Goal: Entertainment & Leisure: Consume media (video, audio)

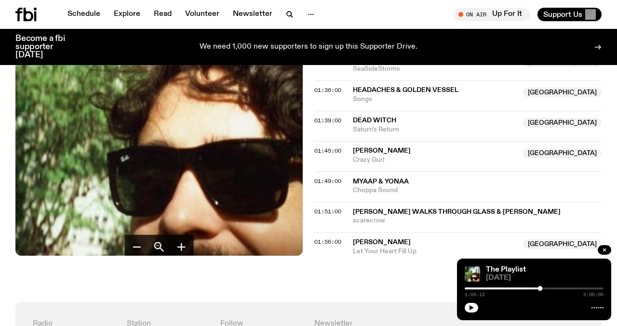
scroll to position [933, 0]
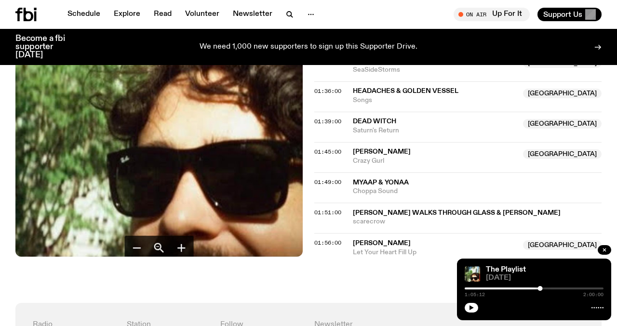
click at [464, 308] on div "The Playlist [DATE] 1:05:12 2:00:00" at bounding box center [534, 290] width 154 height 62
click at [468, 308] on icon "button" at bounding box center [471, 308] width 6 height 6
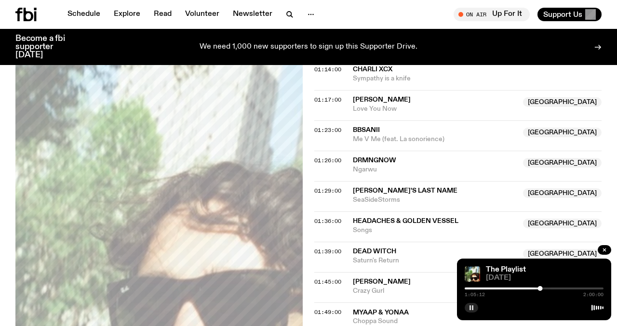
scroll to position [803, 0]
click at [543, 290] on div at bounding box center [542, 288] width 5 height 5
click at [544, 290] on div at bounding box center [544, 288] width 5 height 5
click at [548, 289] on div at bounding box center [548, 288] width 5 height 5
click at [551, 289] on div at bounding box center [550, 288] width 5 height 5
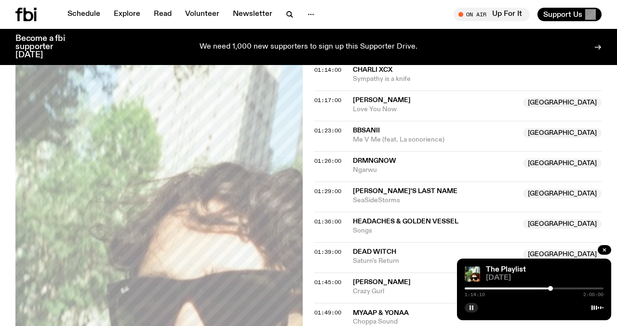
click at [550, 289] on div at bounding box center [550, 288] width 5 height 5
click at [549, 289] on div at bounding box center [548, 288] width 5 height 5
click at [549, 289] on div at bounding box center [549, 288] width 5 height 5
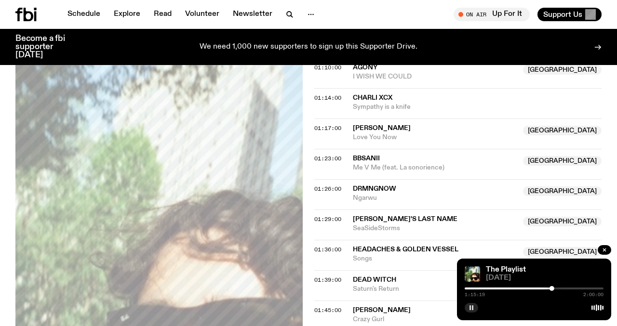
scroll to position [772, 0]
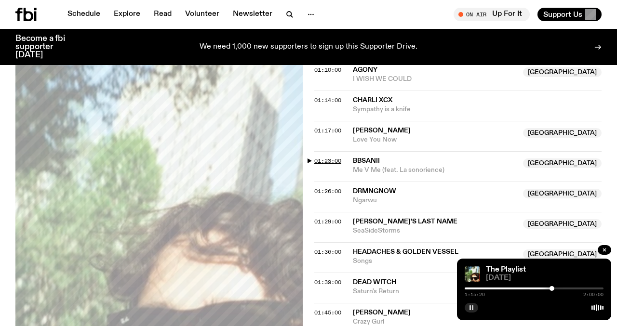
click at [323, 159] on span "01:23:00" at bounding box center [327, 161] width 27 height 8
click at [558, 287] on div at bounding box center [558, 288] width 5 height 5
click at [560, 288] on div at bounding box center [559, 288] width 5 height 5
click at [559, 288] on div at bounding box center [559, 288] width 5 height 5
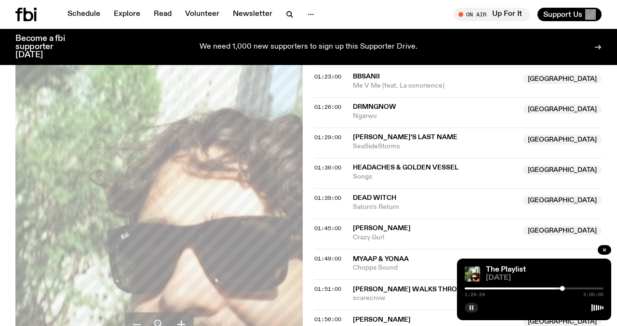
scroll to position [846, 0]
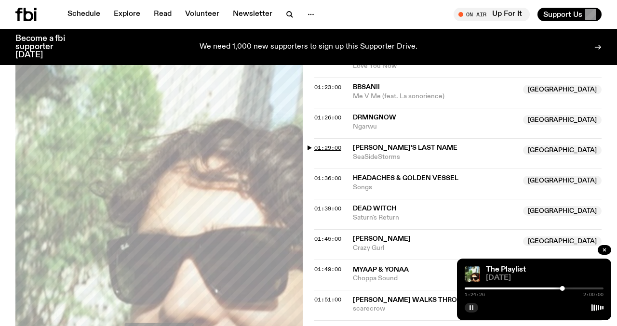
click at [329, 146] on span "01:29:00" at bounding box center [327, 148] width 27 height 8
click at [570, 288] on div at bounding box center [570, 288] width 5 height 5
click at [571, 288] on div at bounding box center [571, 288] width 5 height 5
click at [570, 288] on div at bounding box center [570, 288] width 5 height 5
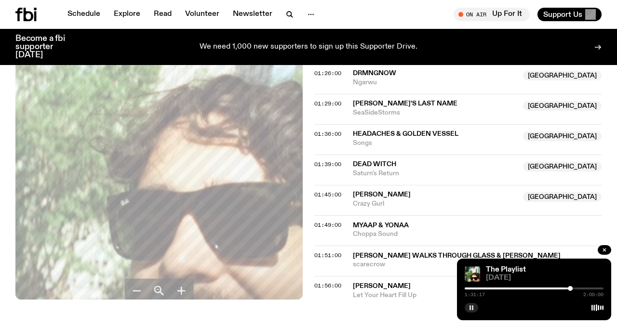
scroll to position [884, 0]
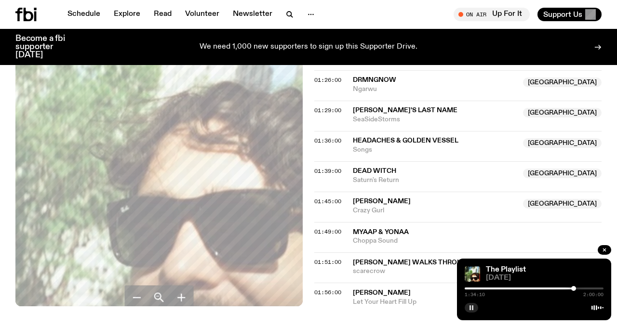
click at [573, 289] on div at bounding box center [573, 288] width 5 height 5
drag, startPoint x: 405, startPoint y: 155, endPoint x: 353, endPoint y: 148, distance: 52.5
click at [353, 148] on div "01:36:00 Headaches & Golden Vessel [GEOGRAPHIC_DATA] Songs [GEOGRAPHIC_DATA]" at bounding box center [457, 146] width 287 height 30
click at [450, 148] on span "Songs" at bounding box center [435, 150] width 164 height 9
click at [576, 290] on div at bounding box center [576, 288] width 5 height 5
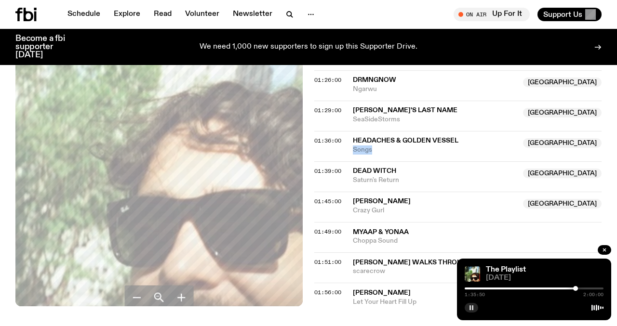
click at [575, 290] on div at bounding box center [575, 288] width 5 height 5
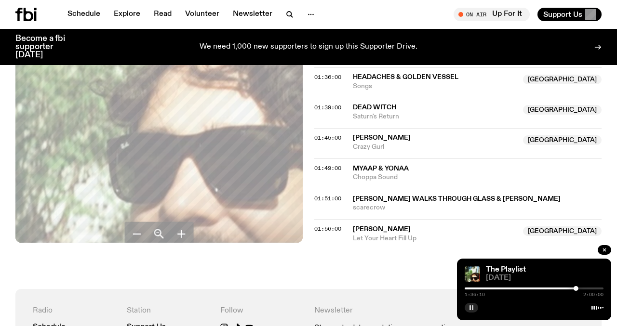
scroll to position [947, 0]
click at [331, 134] on span "01:45:00" at bounding box center [327, 138] width 27 height 8
click at [585, 290] on div at bounding box center [585, 288] width 5 height 5
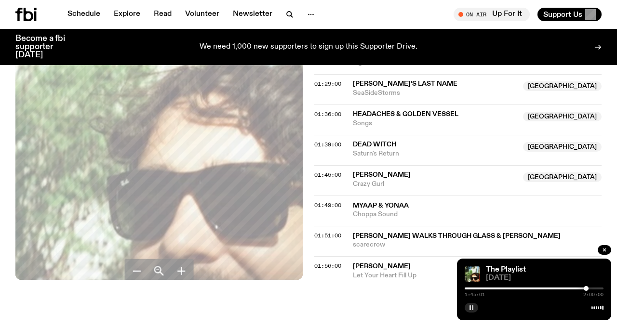
scroll to position [907, 0]
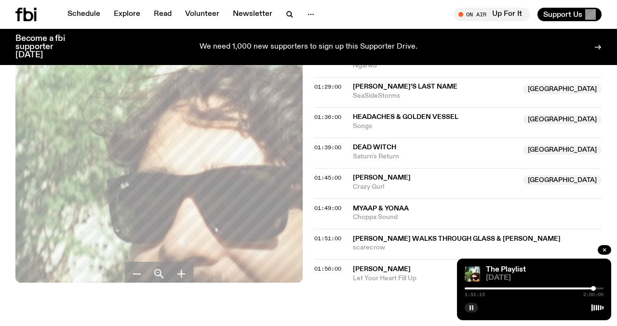
drag, startPoint x: 584, startPoint y: 289, endPoint x: 593, endPoint y: 289, distance: 9.2
click at [593, 289] on div at bounding box center [593, 288] width 5 height 5
click at [595, 289] on div at bounding box center [595, 288] width 5 height 5
click at [597, 289] on div at bounding box center [596, 288] width 5 height 5
click at [596, 289] on div at bounding box center [596, 288] width 5 height 5
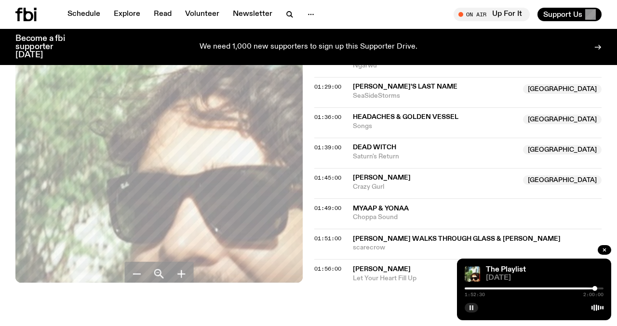
click at [595, 289] on div at bounding box center [594, 288] width 5 height 5
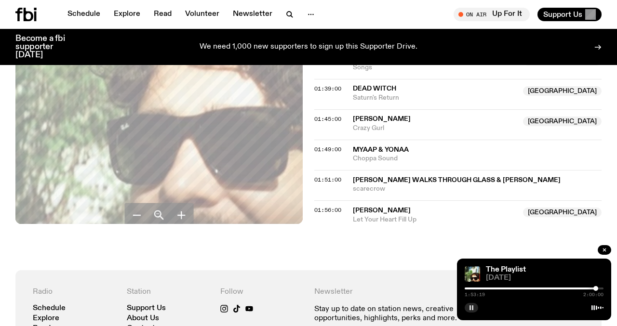
scroll to position [967, 0]
